Goal: Navigation & Orientation: Understand site structure

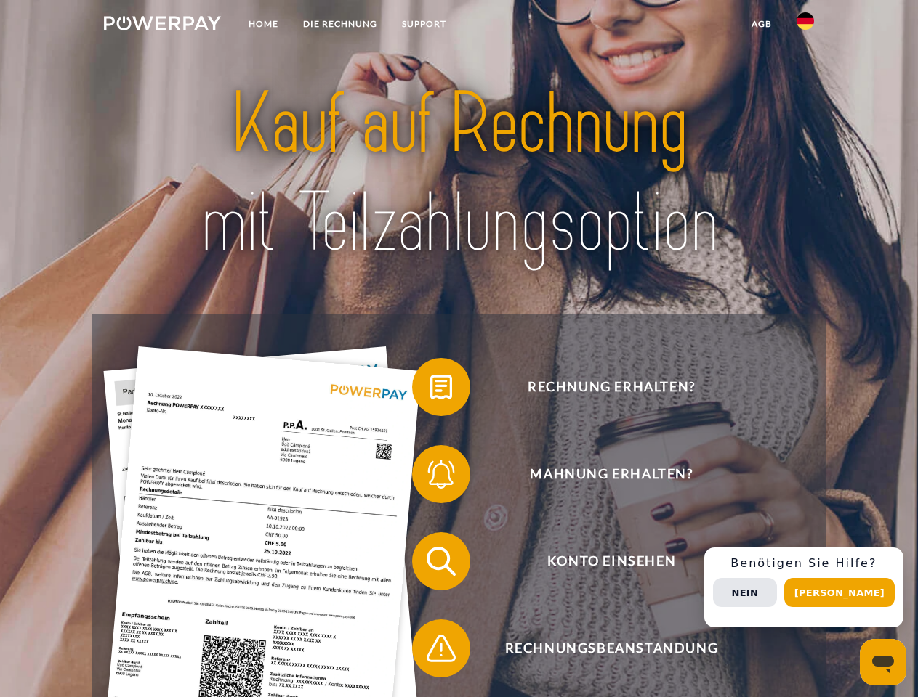
click at [162, 25] on img at bounding box center [162, 23] width 117 height 15
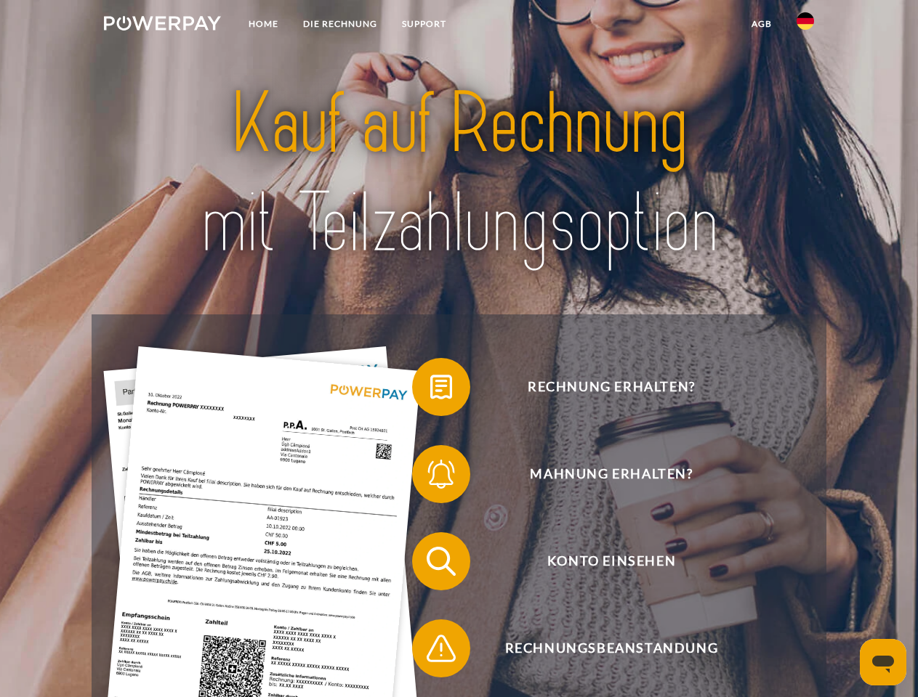
click at [805, 25] on img at bounding box center [804, 20] width 17 height 17
click at [761, 24] on link "agb" at bounding box center [761, 24] width 45 height 26
click at [430, 390] on span at bounding box center [419, 387] width 73 height 73
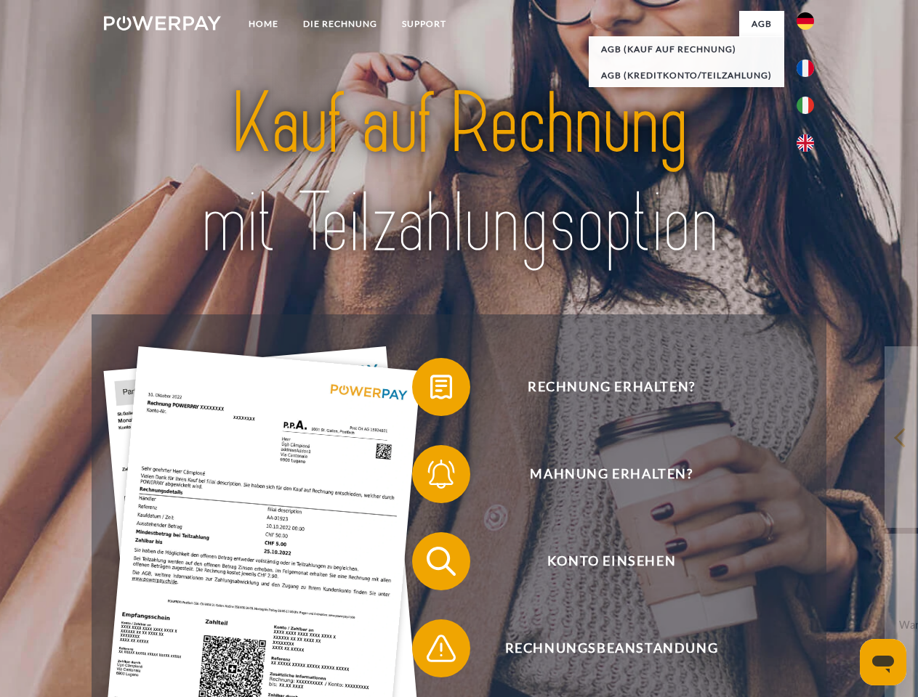
click at [430, 477] on span at bounding box center [419, 474] width 73 height 73
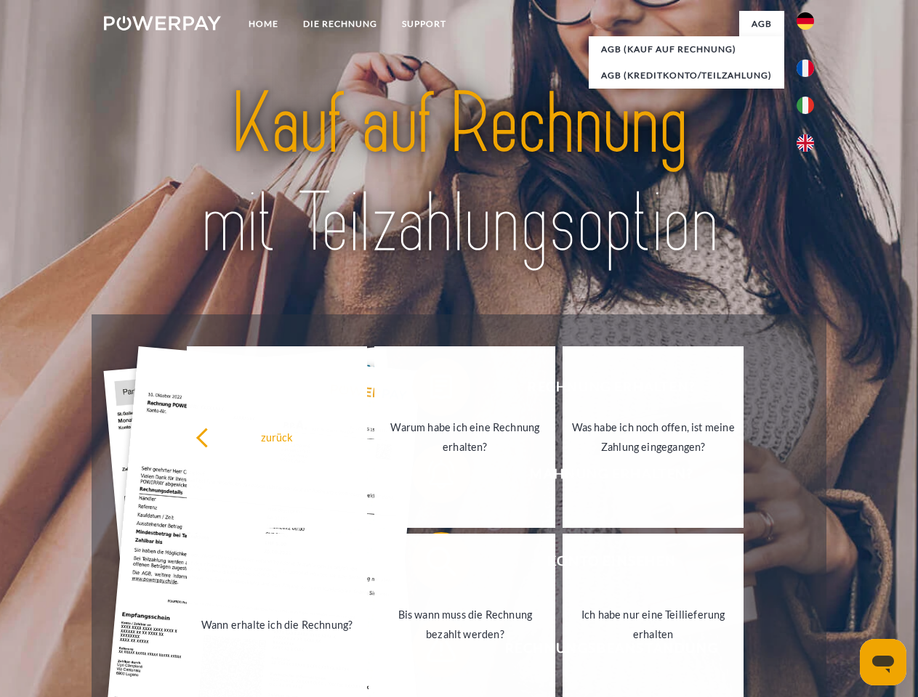
click at [430, 565] on link "Bis wann muss die Rechnung bezahlt werden?" at bounding box center [464, 625] width 181 height 182
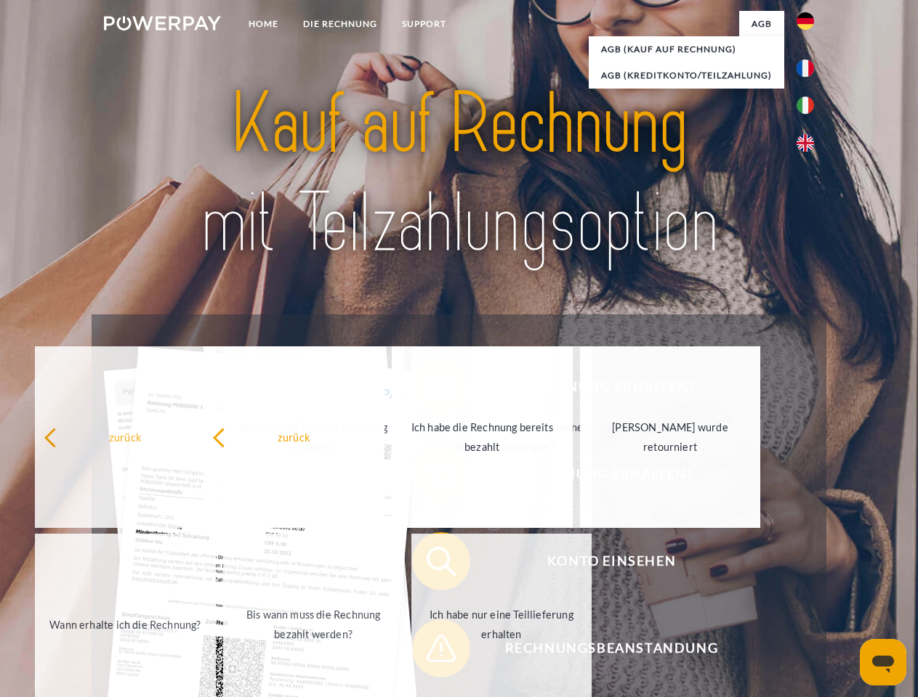
click at [430, 652] on span at bounding box center [419, 648] width 73 height 73
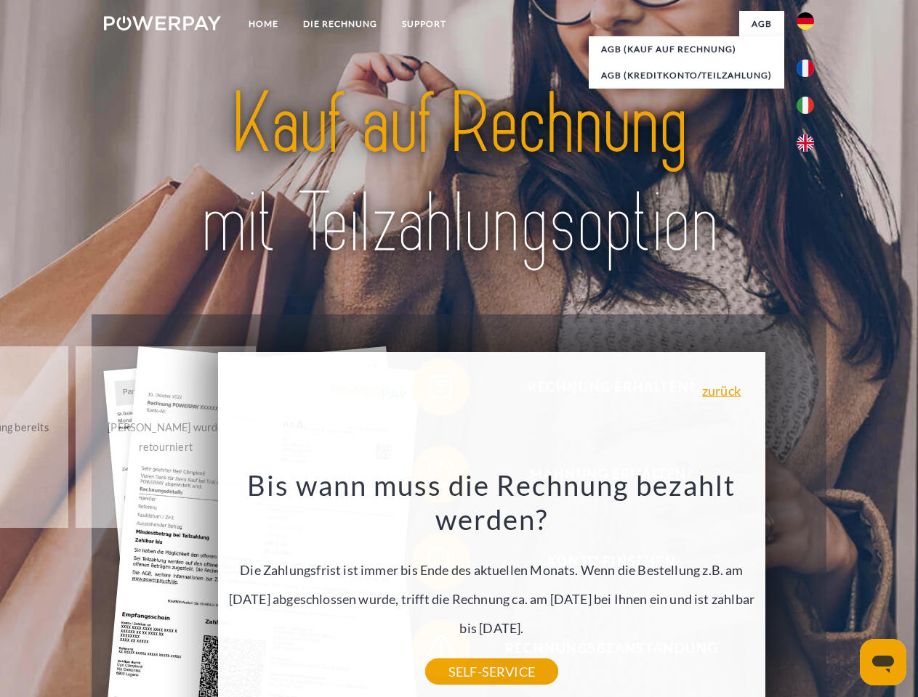
click at [809, 588] on div "Rechnung erhalten? Mahnung erhalten? Konto einsehen" at bounding box center [459, 605] width 734 height 581
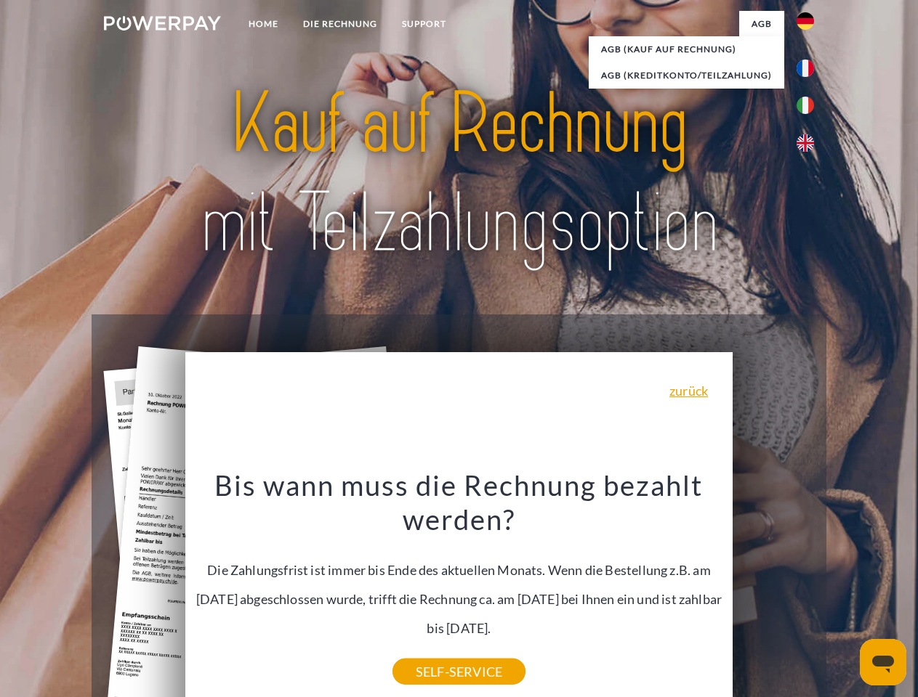
click at [773, 591] on span "Konto einsehen" at bounding box center [611, 562] width 356 height 58
click at [844, 593] on header "Home DIE RECHNUNG SUPPORT" at bounding box center [459, 501] width 918 height 1003
